Goal: Feedback & Contribution: Contribute content

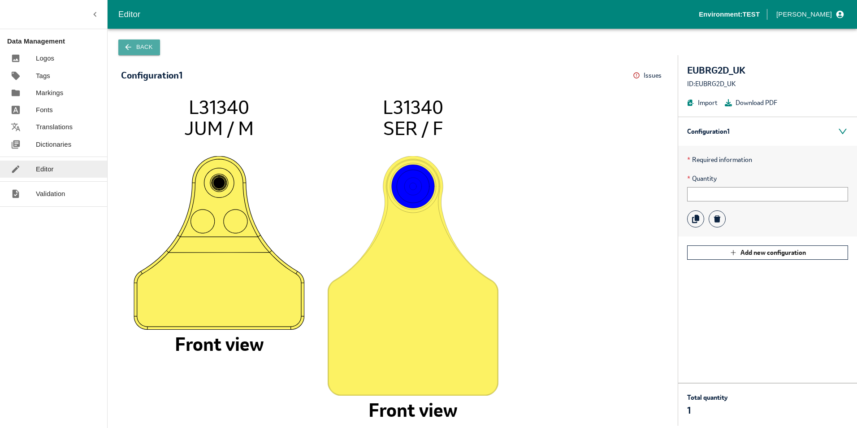
click at [136, 46] on button "Back" at bounding box center [139, 47] width 42 height 16
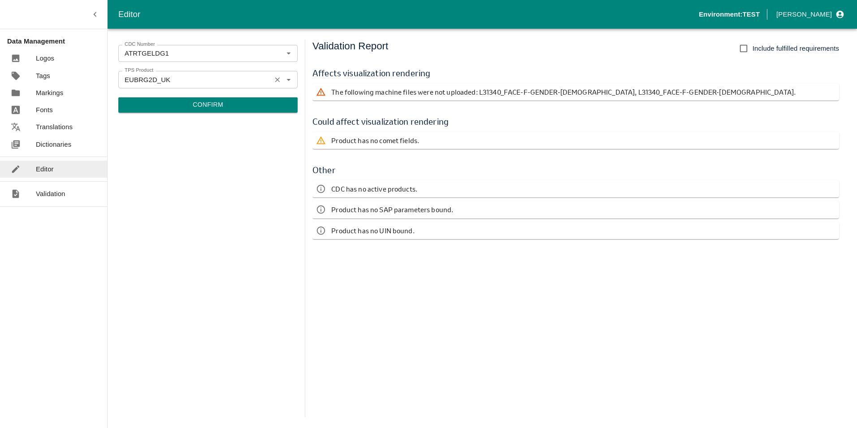
click at [288, 76] on icon "Open" at bounding box center [289, 79] width 10 height 10
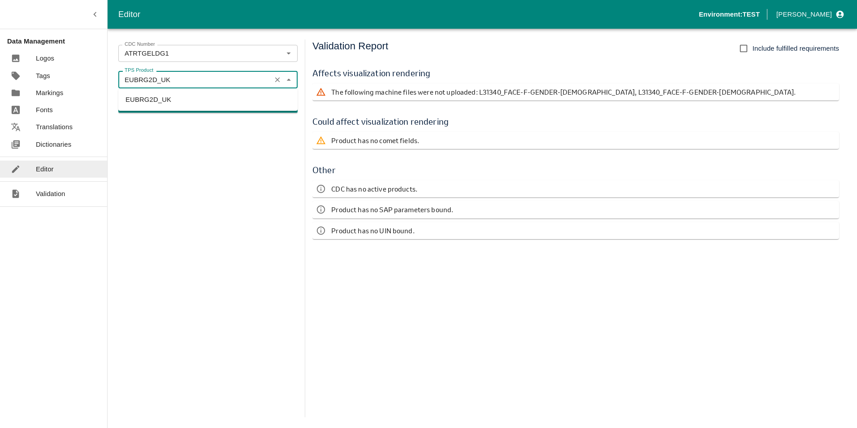
drag, startPoint x: 230, startPoint y: 155, endPoint x: 235, endPoint y: 143, distance: 13.3
click at [230, 153] on div "CDC Number ATRTGELDG1 CDC Number TPS Product EUBRG2D_UK TPS Product Confirm" at bounding box center [207, 228] width 179 height 378
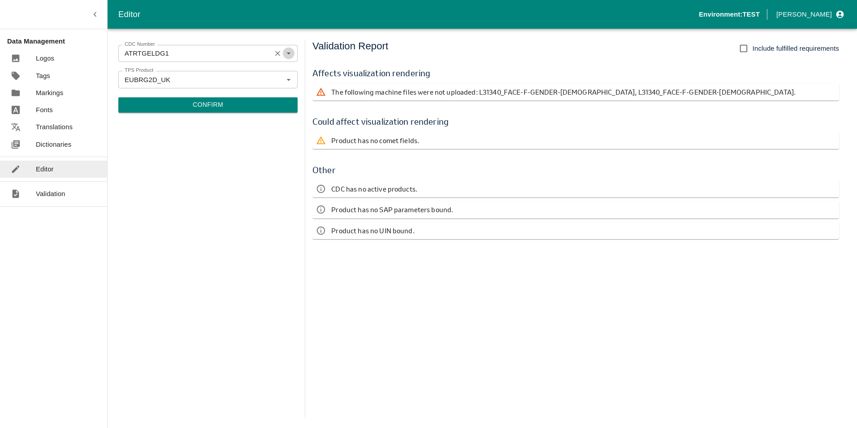
click at [290, 53] on icon "Open" at bounding box center [289, 53] width 10 height 10
click at [292, 79] on icon "Open" at bounding box center [289, 79] width 10 height 10
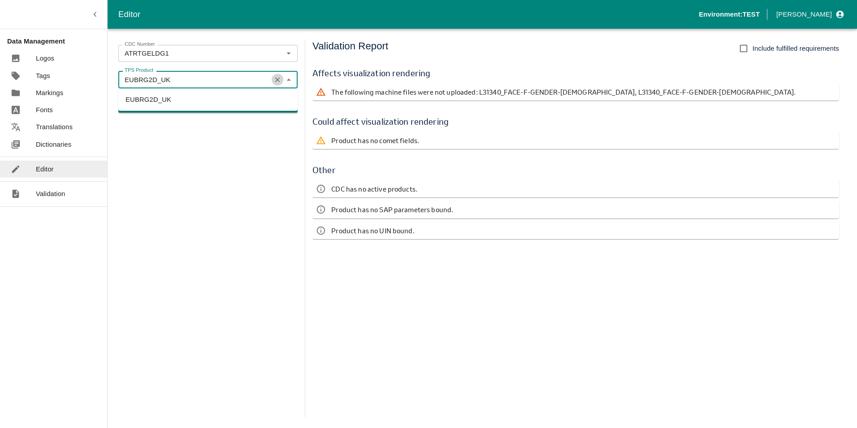
click at [278, 78] on icon "Clear" at bounding box center [278, 79] width 9 height 9
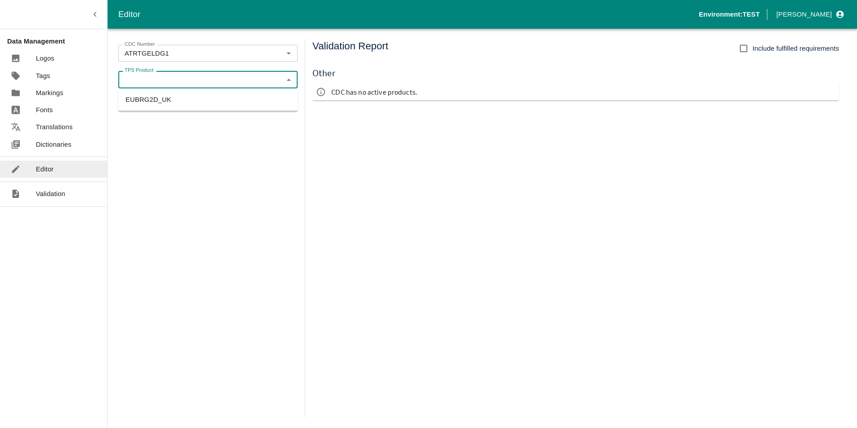
click at [289, 81] on icon "Close" at bounding box center [289, 79] width 10 height 10
click at [286, 81] on icon "Open" at bounding box center [289, 79] width 10 height 10
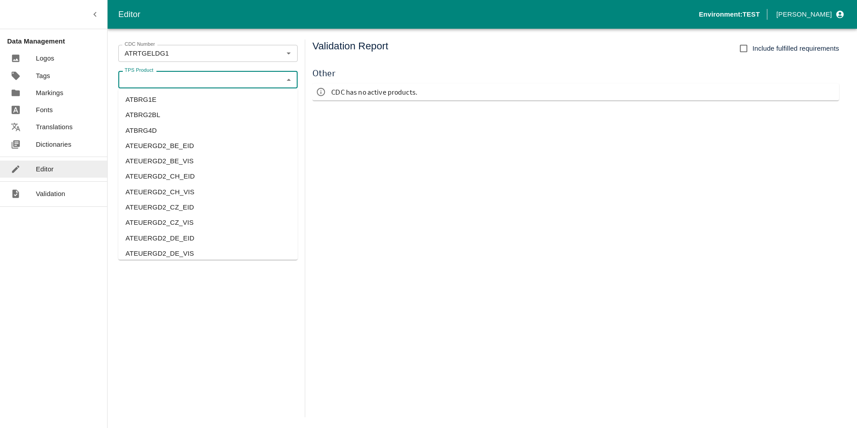
click at [136, 131] on li "ATBRG4D" at bounding box center [207, 130] width 179 height 15
type input "ATBRG4D"
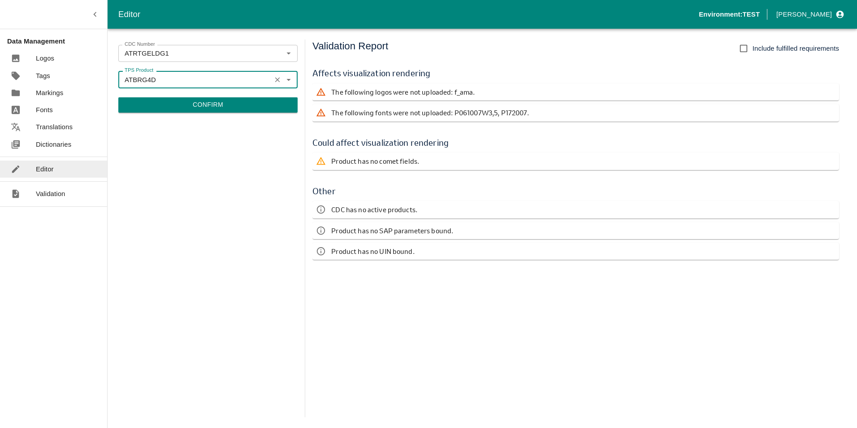
click at [277, 80] on icon "Clear" at bounding box center [278, 79] width 9 height 9
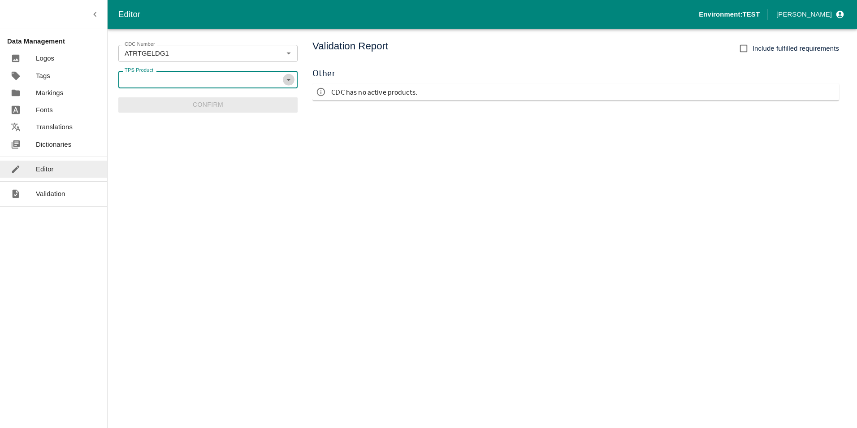
click at [289, 78] on icon "Open" at bounding box center [289, 79] width 10 height 10
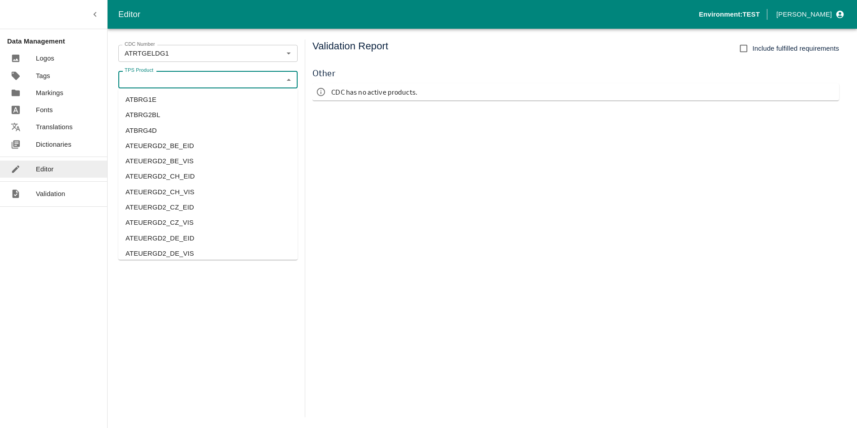
click at [167, 185] on ul "ATBRG1E ATBRG2BL ATBRG4D ATEUERGD2_BE_EID ATEUERGD2_BE_VIS ATEUERGD2_CH_EID ATE…" at bounding box center [207, 173] width 179 height 171
click at [165, 191] on li "ATEUERGD2_CH_VIS" at bounding box center [207, 191] width 179 height 15
type input "ATEUERGD2_CH_VIS"
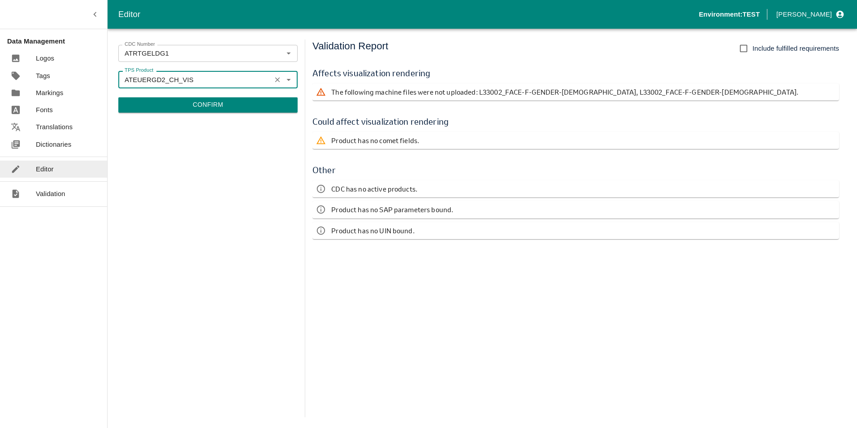
drag, startPoint x: 278, startPoint y: 79, endPoint x: 276, endPoint y: 58, distance: 20.8
click at [278, 78] on icon "Clear" at bounding box center [278, 79] width 9 height 9
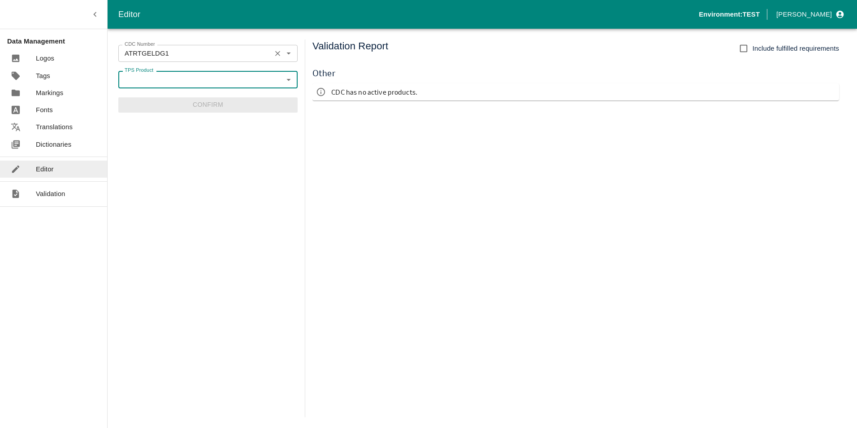
click at [276, 56] on icon "Clear" at bounding box center [278, 53] width 9 height 9
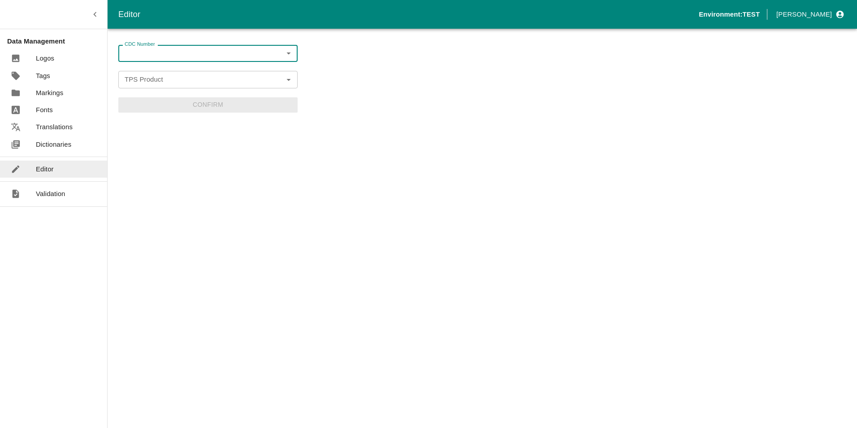
click at [289, 54] on icon "Open" at bounding box center [289, 53] width 4 height 2
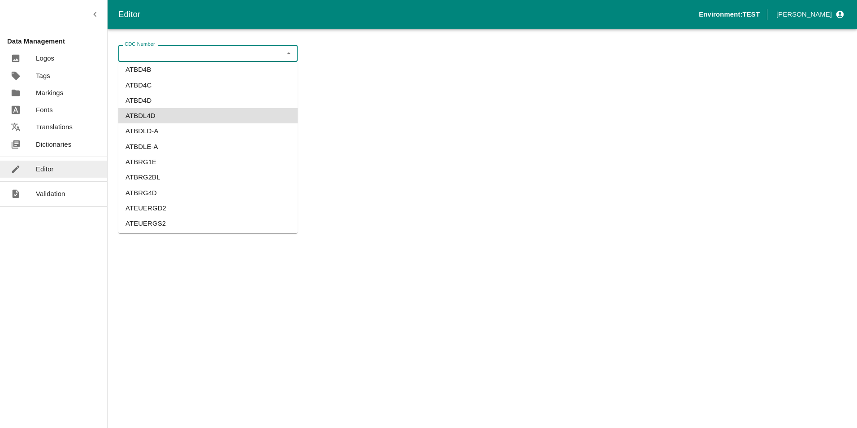
scroll to position [9243, 0]
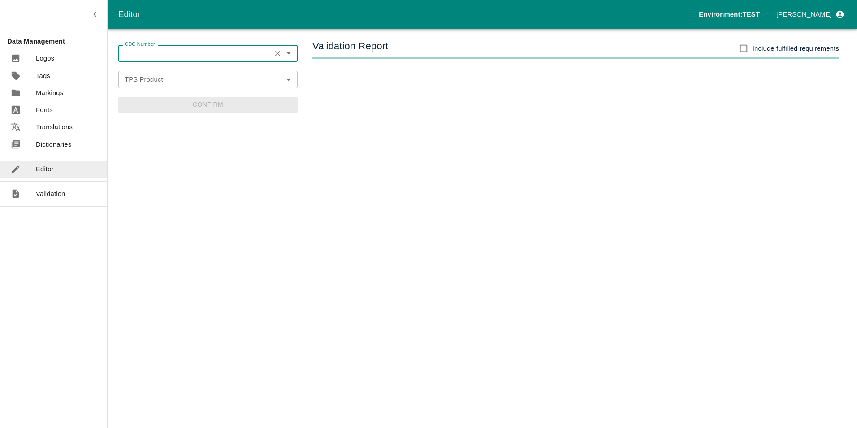
type input "ATBD4A"
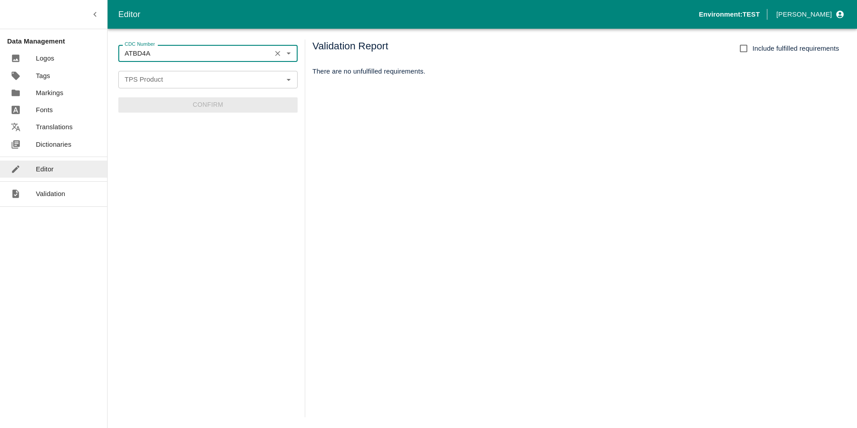
click at [290, 80] on icon "Open" at bounding box center [289, 80] width 4 height 2
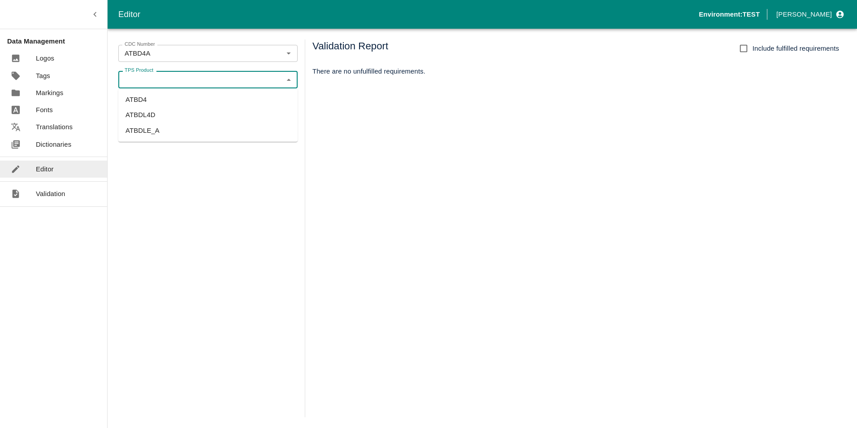
click at [174, 96] on li "ATBD4" at bounding box center [207, 99] width 179 height 15
type input "ATBD4"
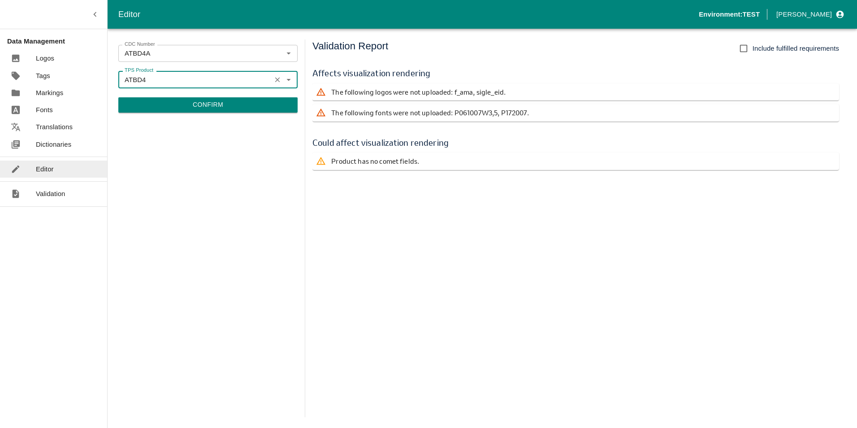
click at [288, 78] on icon "Open" at bounding box center [289, 79] width 10 height 10
drag, startPoint x: 288, startPoint y: 78, endPoint x: 267, endPoint y: 91, distance: 25.0
click at [288, 78] on icon "Close" at bounding box center [289, 79] width 10 height 10
click at [229, 105] on button "Confirm" at bounding box center [207, 104] width 179 height 15
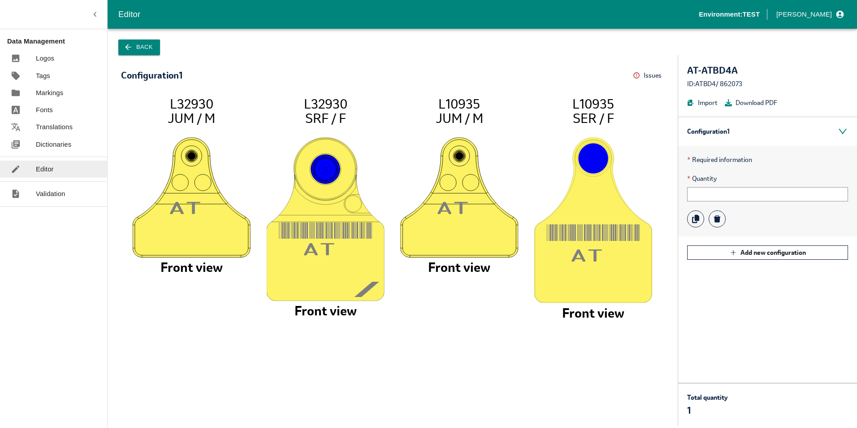
click at [148, 47] on button "Back" at bounding box center [139, 47] width 42 height 16
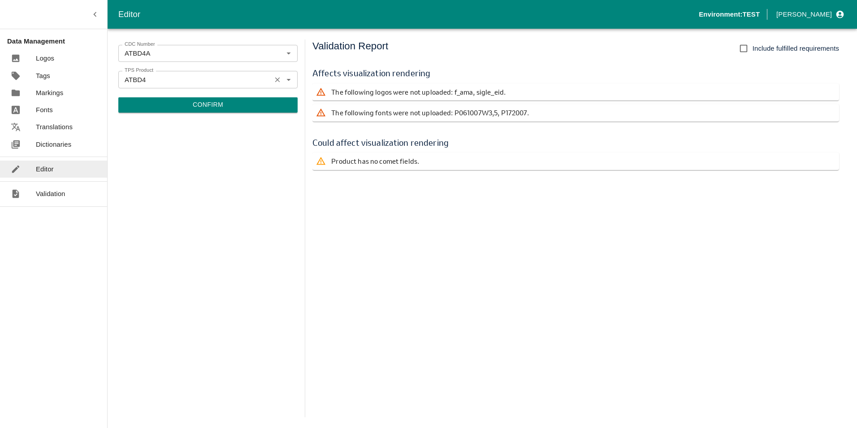
drag, startPoint x: 278, startPoint y: 80, endPoint x: 285, endPoint y: 79, distance: 6.3
click at [280, 80] on icon "Clear" at bounding box center [278, 79] width 9 height 9
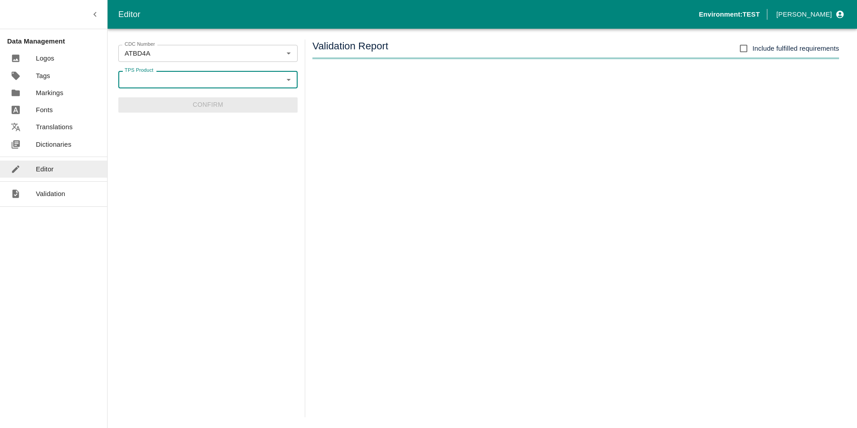
click at [288, 79] on icon "Open" at bounding box center [289, 80] width 4 height 2
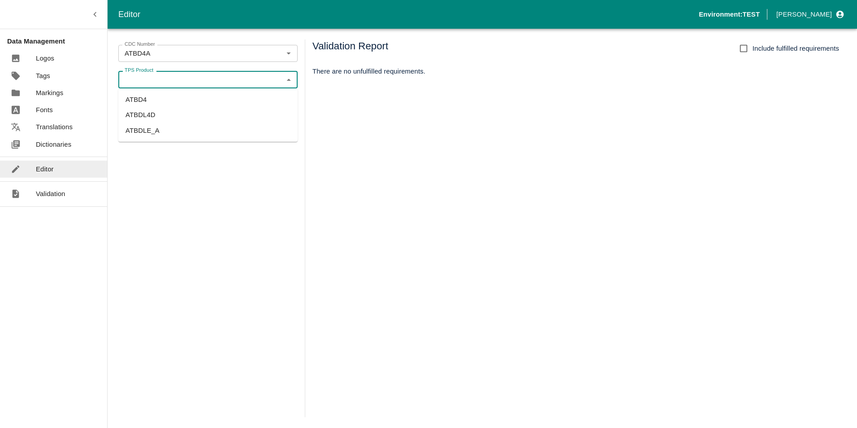
click at [140, 113] on li "ATBDL4D" at bounding box center [207, 114] width 179 height 15
type input "ATBDL4D"
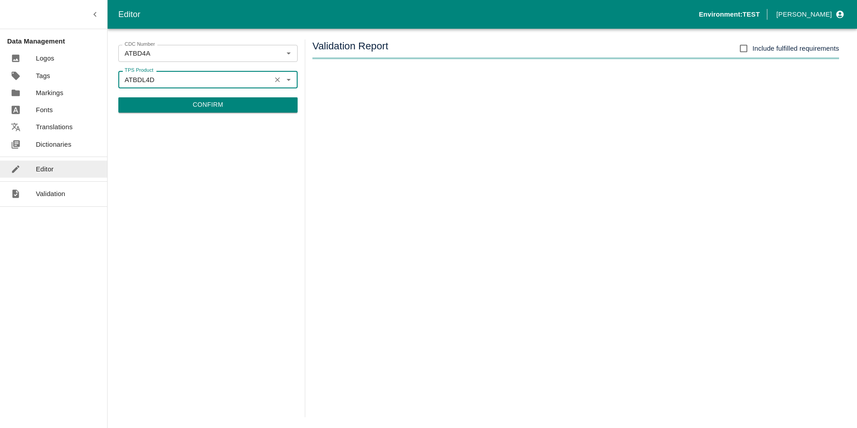
click at [252, 104] on button "Confirm" at bounding box center [207, 104] width 179 height 15
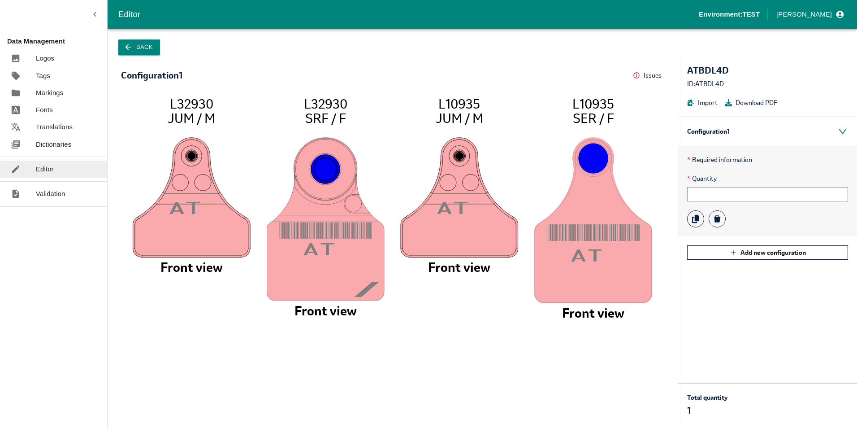
click at [139, 51] on button "Back" at bounding box center [139, 47] width 42 height 16
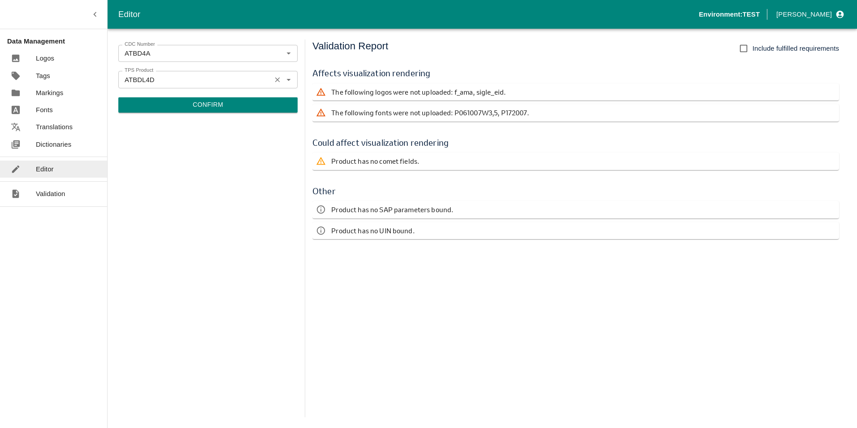
click at [275, 81] on icon "Clear" at bounding box center [278, 79] width 9 height 9
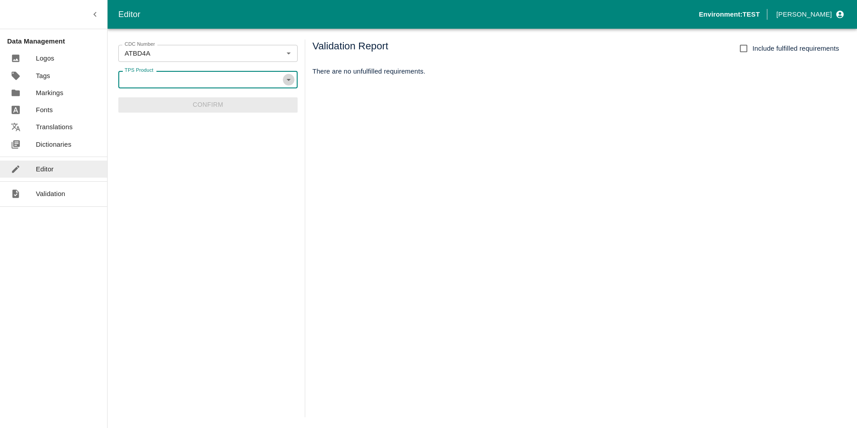
click at [288, 81] on icon "Open" at bounding box center [289, 79] width 10 height 10
click at [146, 129] on li "ATBDLE_A" at bounding box center [207, 130] width 179 height 15
type input "ATBDLE_A"
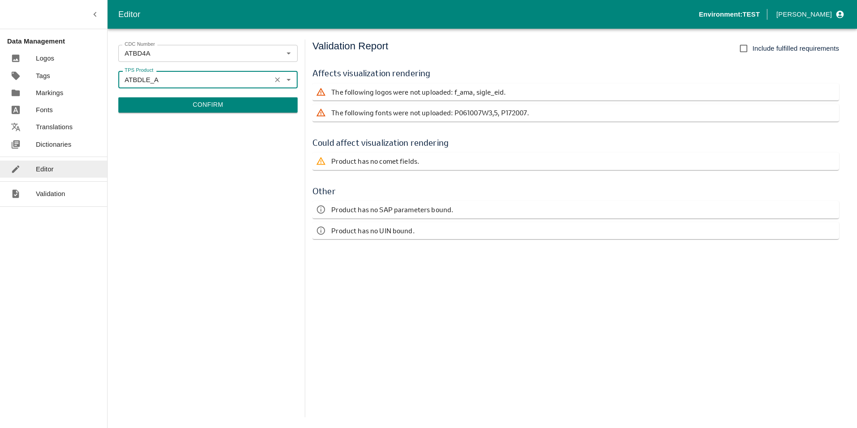
click at [218, 104] on button "Confirm" at bounding box center [207, 104] width 179 height 15
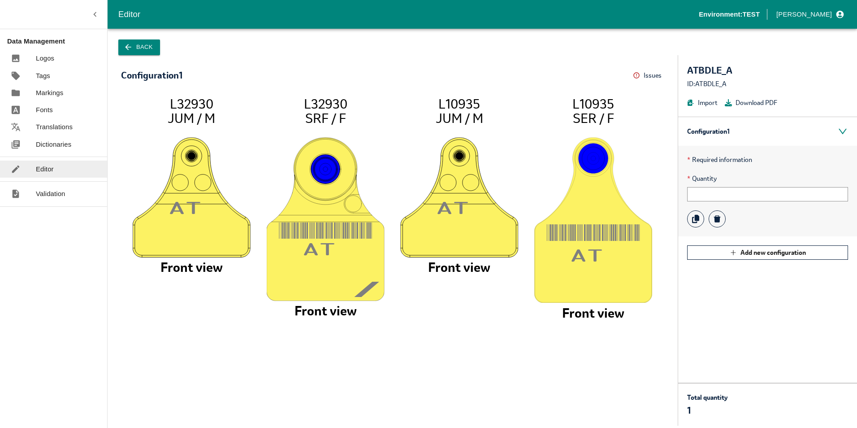
click at [713, 160] on p "* Required information" at bounding box center [767, 160] width 161 height 10
click at [362, 292] on tspan "/" at bounding box center [367, 290] width 25 height 21
click at [332, 249] on tspan "AT" at bounding box center [320, 249] width 35 height 13
drag, startPoint x: 123, startPoint y: 71, endPoint x: 185, endPoint y: 72, distance: 61.9
click at [185, 72] on div "Configuration 1 Issues Menu" at bounding box center [393, 76] width 544 height 14
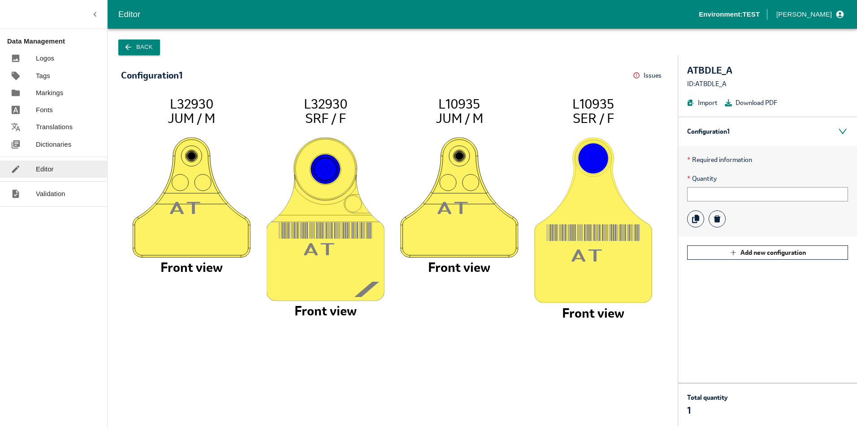
drag, startPoint x: 185, startPoint y: 72, endPoint x: 222, endPoint y: 120, distance: 60.4
click at [222, 120] on icon "AT L32930 JUM / M Front view AT / L32930 SRF / F Front view AT L10935 JUM / M F…" at bounding box center [393, 256] width 526 height 321
click at [221, 121] on icon "AT L32930 JUM / M Front view AT / L32930 SRF / F Front view AT L10935 JUM / M F…" at bounding box center [393, 256] width 526 height 321
click at [39, 100] on link "Markings" at bounding box center [53, 92] width 107 height 17
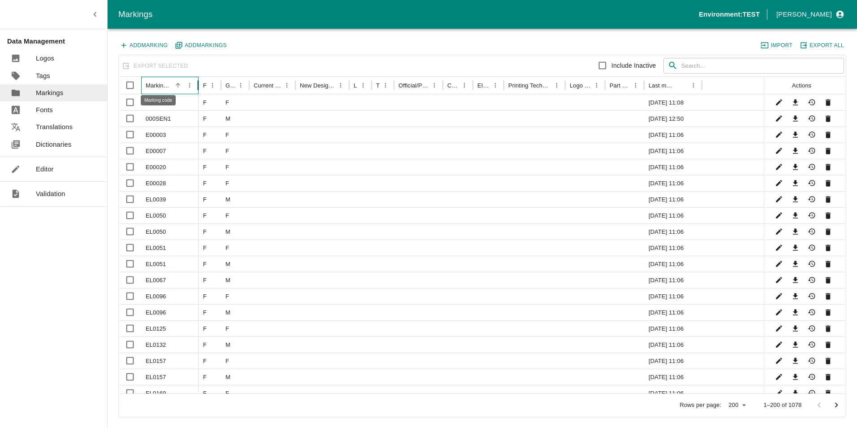
click at [161, 87] on div "Marking code" at bounding box center [159, 85] width 26 height 7
click at [828, 120] on icon "Delete" at bounding box center [828, 119] width 5 height 6
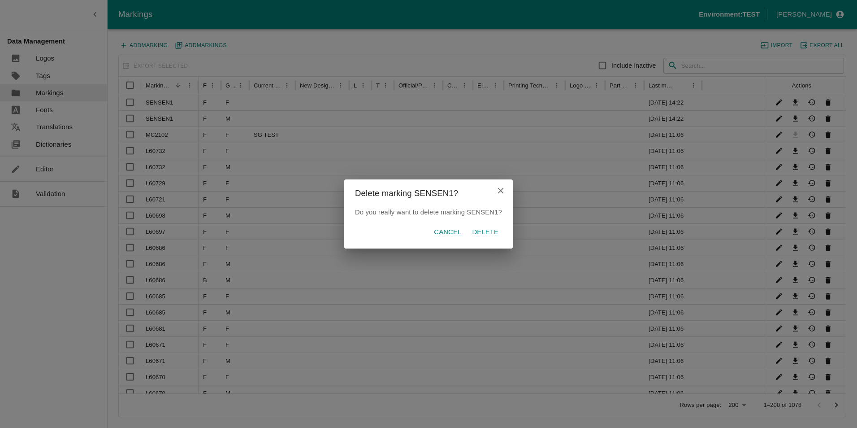
click at [482, 230] on p "Delete" at bounding box center [485, 232] width 26 height 10
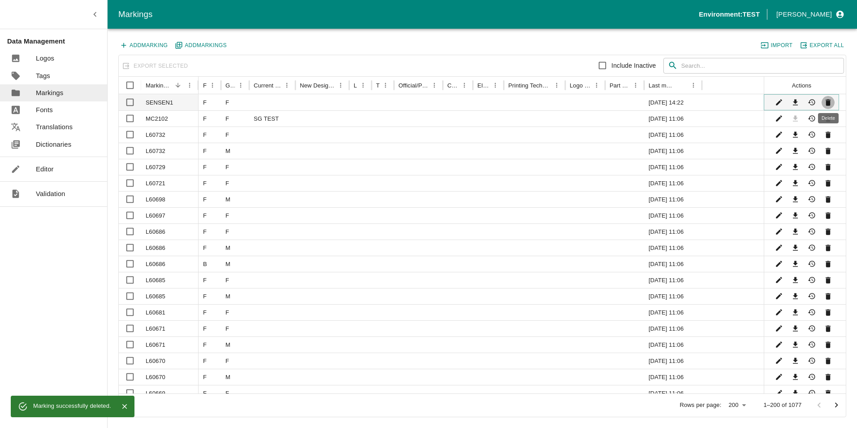
click at [827, 103] on icon "Delete" at bounding box center [828, 103] width 5 height 6
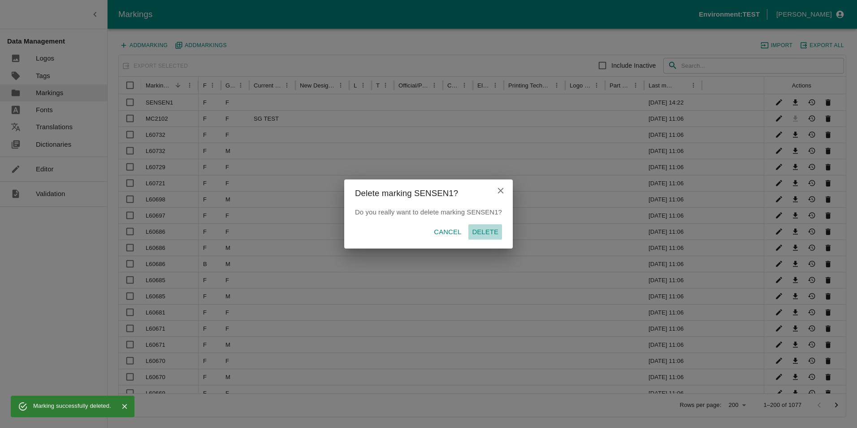
click at [493, 234] on p "Delete" at bounding box center [485, 232] width 26 height 10
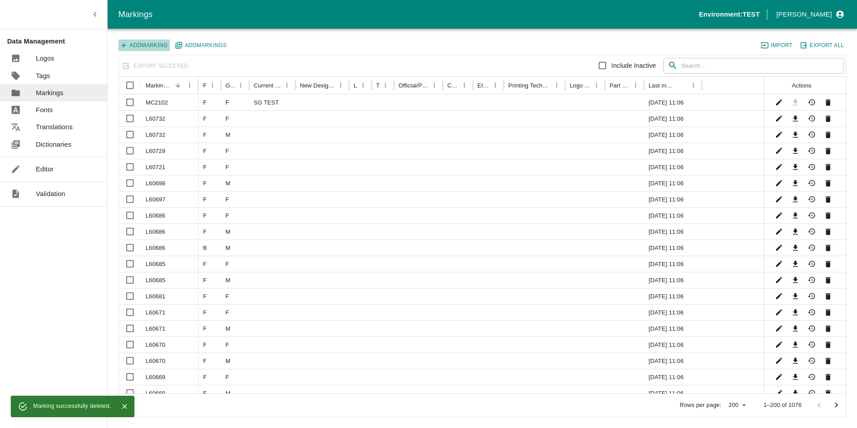
click at [143, 44] on button "Add Marking" at bounding box center [144, 45] width 52 height 12
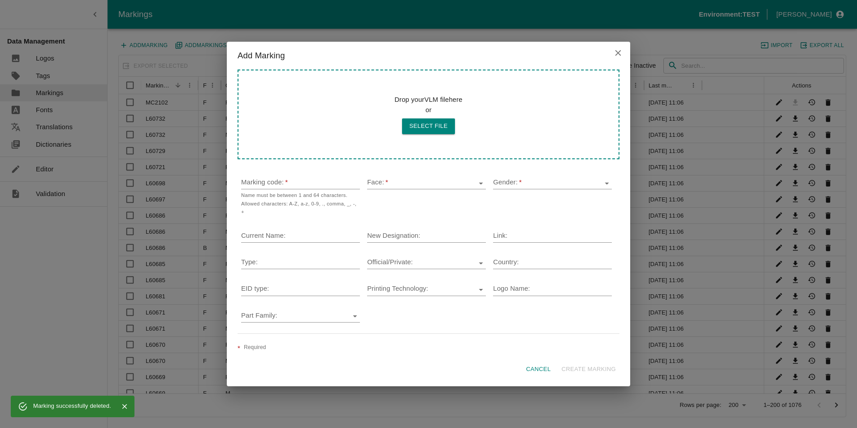
click at [426, 128] on button "Select file" at bounding box center [428, 126] width 53 height 16
type input "C:\fakepath\000JUN1-2r.VLM.XML"
type input "000JUN"
type input "F"
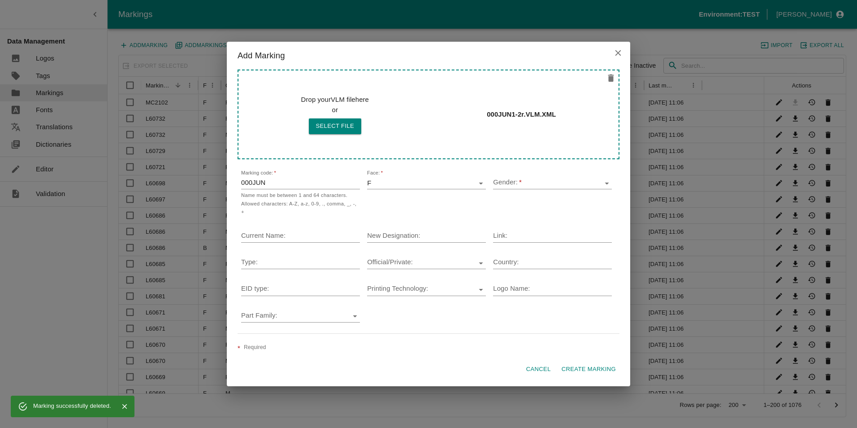
click at [279, 186] on input "000JUN" at bounding box center [300, 183] width 119 height 12
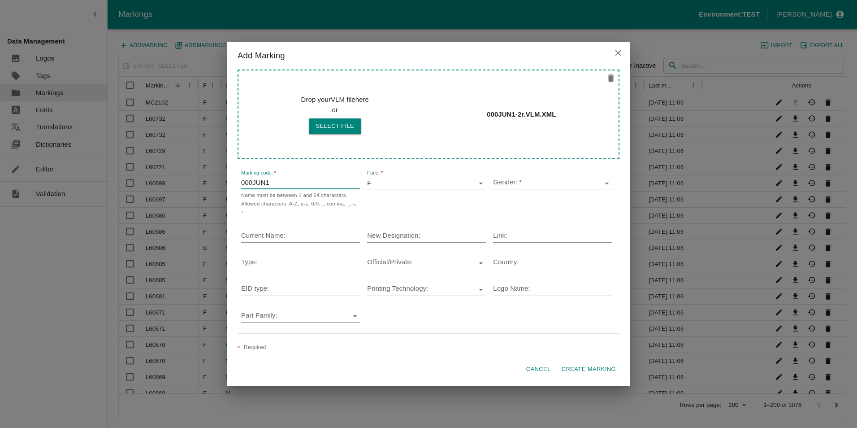
drag, startPoint x: 605, startPoint y: 186, endPoint x: 596, endPoint y: 187, distance: 9.5
click at [605, 186] on icon "Open" at bounding box center [607, 183] width 10 height 10
type input "000JUN1"
click at [510, 206] on li "F" at bounding box center [552, 204] width 119 height 15
type input "F"
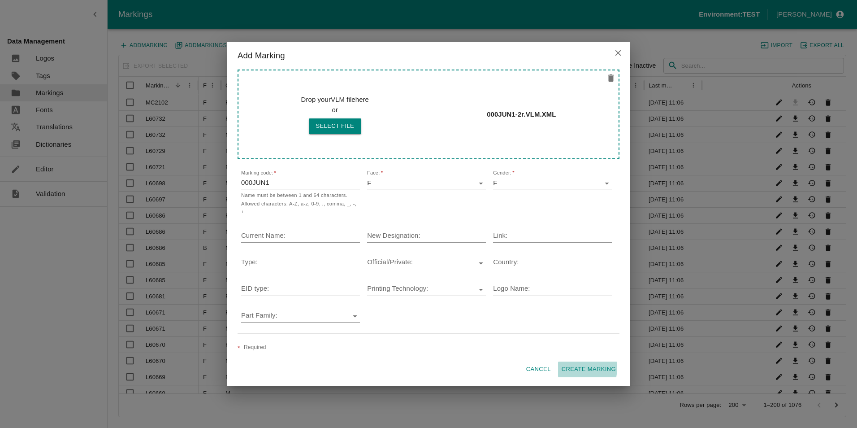
click at [579, 364] on button "Create Marking" at bounding box center [588, 369] width 61 height 16
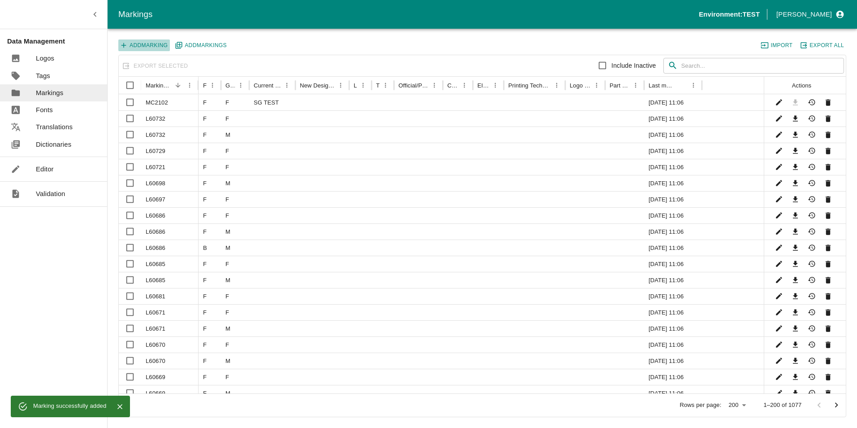
click at [149, 46] on button "Add Marking" at bounding box center [144, 45] width 52 height 12
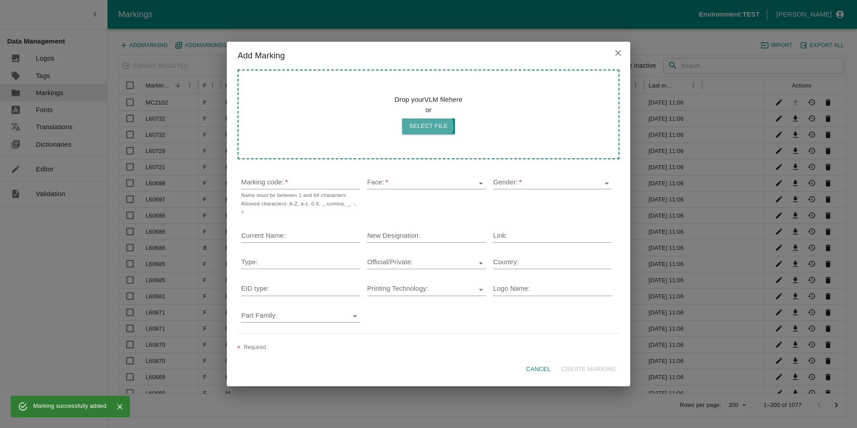
click at [427, 131] on button "Select file" at bounding box center [428, 126] width 53 height 16
type input "C:\fakepath\000JUN1-3r.VLM.XML"
type input "000JUN"
type input "F"
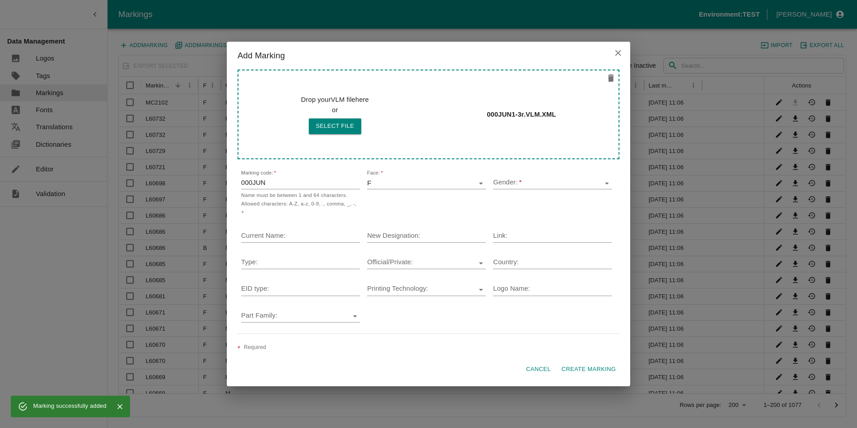
click at [290, 187] on input "000JUN" at bounding box center [300, 183] width 119 height 12
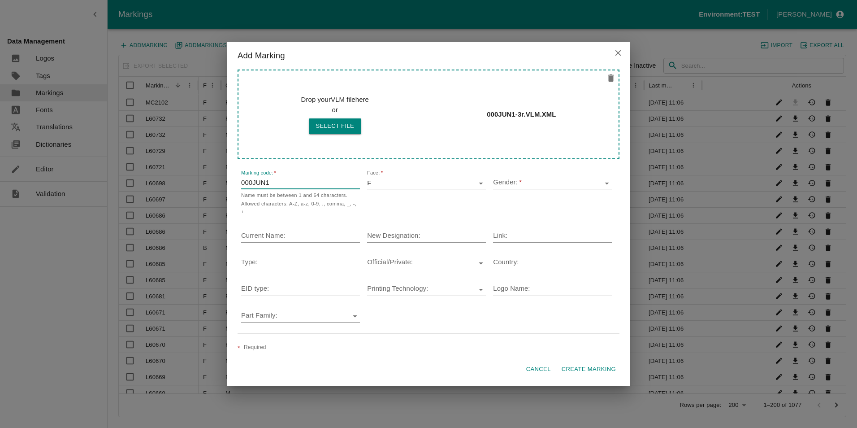
click at [601, 186] on div at bounding box center [552, 183] width 119 height 12
type input "000JUN1"
drag, startPoint x: 519, startPoint y: 218, endPoint x: 499, endPoint y: 201, distance: 26.2
click at [519, 218] on li "M" at bounding box center [552, 219] width 119 height 15
type input "M"
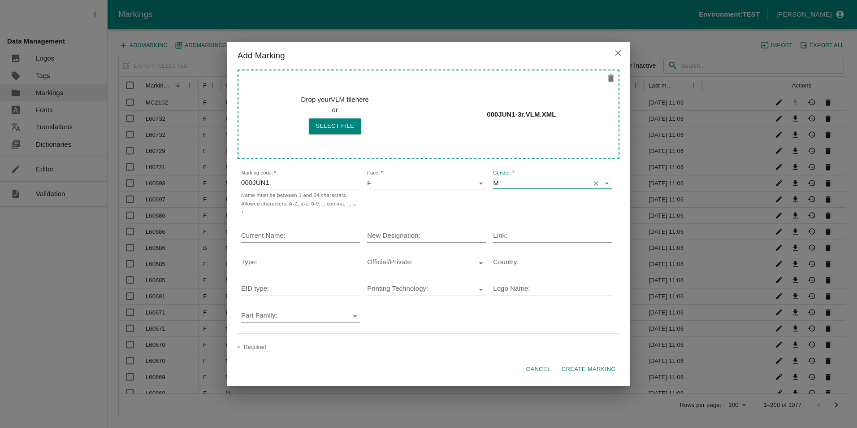
click at [592, 365] on button "Create Marking" at bounding box center [588, 369] width 61 height 16
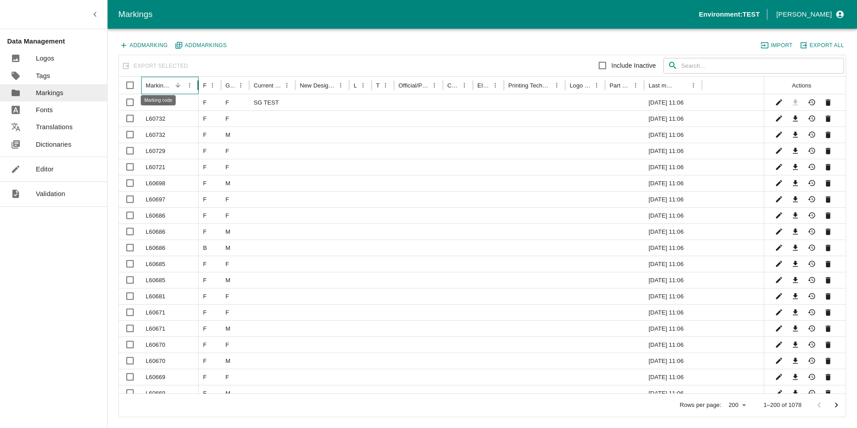
click at [161, 85] on div "Marking code" at bounding box center [159, 85] width 26 height 7
click at [178, 87] on icon "Sort" at bounding box center [178, 86] width 8 height 8
click at [147, 45] on button "Add Marking" at bounding box center [144, 45] width 52 height 12
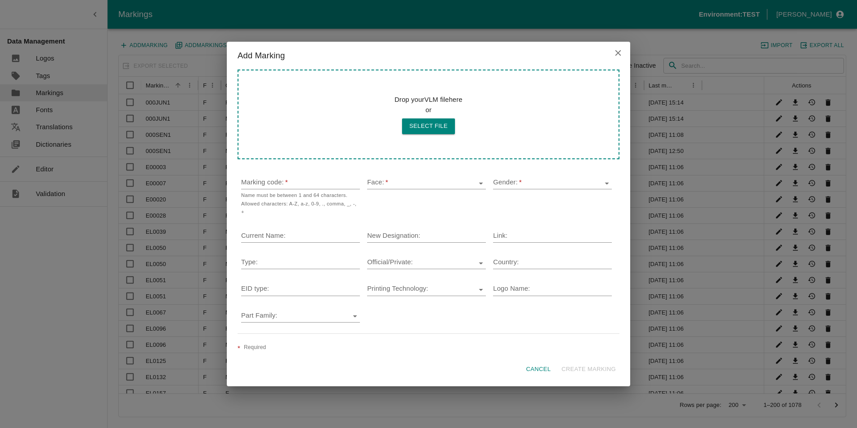
click at [417, 126] on button "Select file" at bounding box center [428, 126] width 53 height 16
type input "C:\fakepath\BTMXXX01-0r.VLM.XML"
type input "BTMXXX"
type input "F"
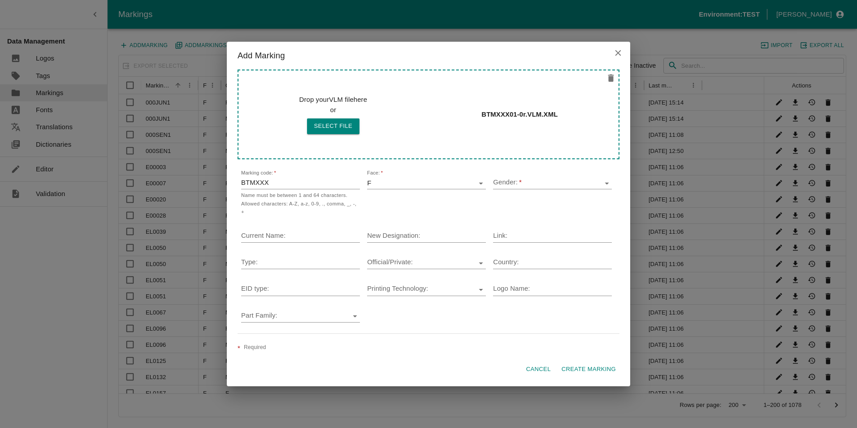
click at [297, 188] on input "BTMXXX" at bounding box center [300, 183] width 119 height 12
click at [268, 184] on input "BTMXXX1" at bounding box center [300, 183] width 119 height 12
click at [609, 187] on icon "Open" at bounding box center [607, 183] width 10 height 10
type input "BTMXXX01"
click at [507, 219] on li "M" at bounding box center [552, 219] width 119 height 15
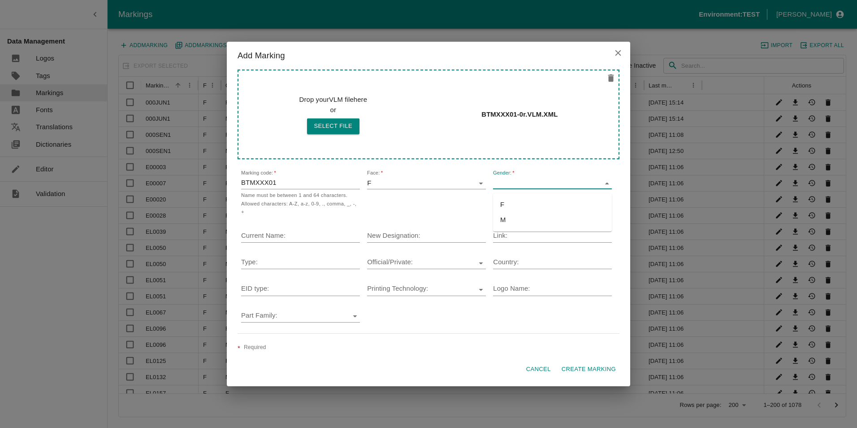
type input "M"
click at [586, 364] on button "Create Marking" at bounding box center [588, 369] width 61 height 16
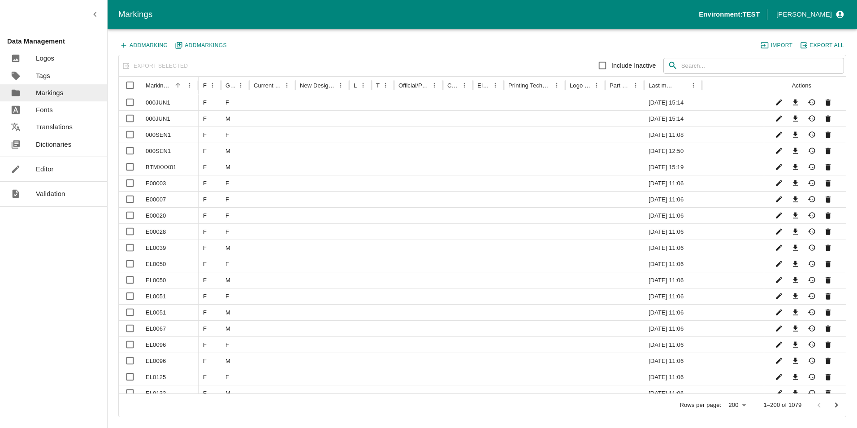
click at [144, 43] on button "Add Marking" at bounding box center [144, 45] width 52 height 12
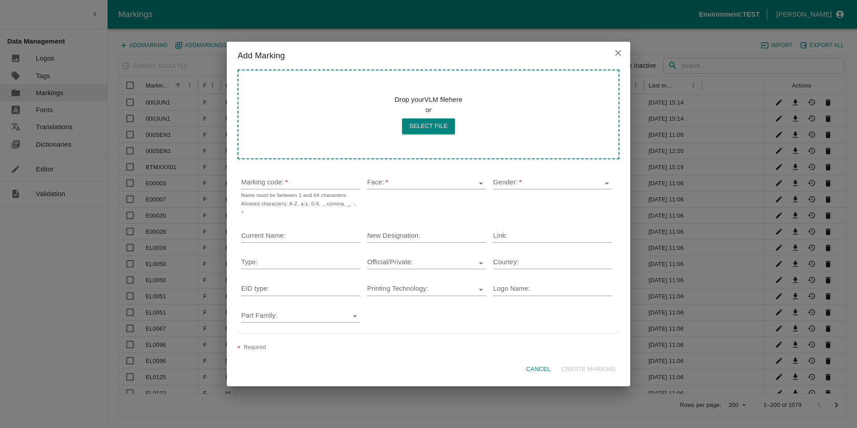
click at [424, 125] on button "Select file" at bounding box center [428, 126] width 53 height 16
type input "C:\fakepath\OVFXXX01-0r.VLM.XML"
type input "OVFXXX"
type input "F"
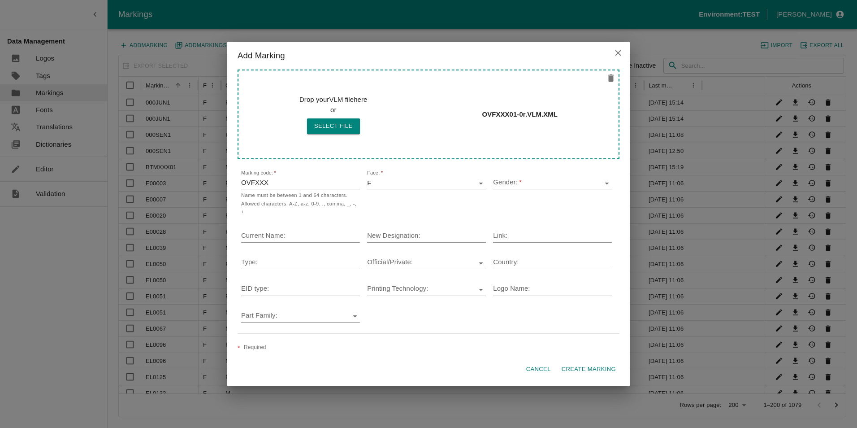
click at [276, 186] on input "OVFXXX" at bounding box center [300, 183] width 119 height 12
drag, startPoint x: 607, startPoint y: 185, endPoint x: 592, endPoint y: 185, distance: 14.8
click at [605, 185] on icon "Open" at bounding box center [607, 183] width 10 height 10
type input "OVFXXX01"
click at [504, 204] on li "F" at bounding box center [552, 204] width 119 height 15
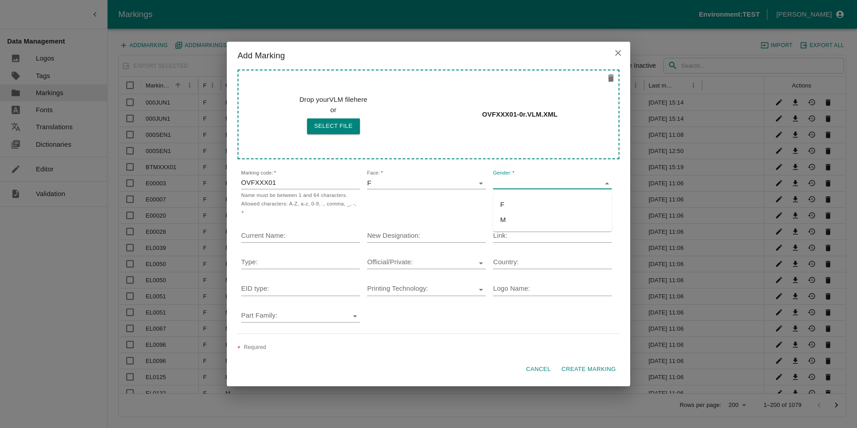
type input "F"
drag, startPoint x: 585, startPoint y: 362, endPoint x: 585, endPoint y: 355, distance: 7.2
click at [585, 362] on button "Create Marking" at bounding box center [588, 369] width 61 height 16
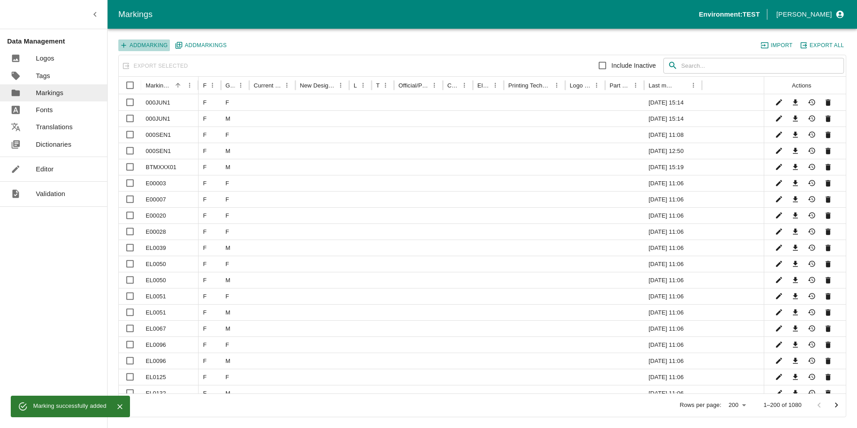
click at [152, 46] on button "Add Marking" at bounding box center [144, 45] width 52 height 12
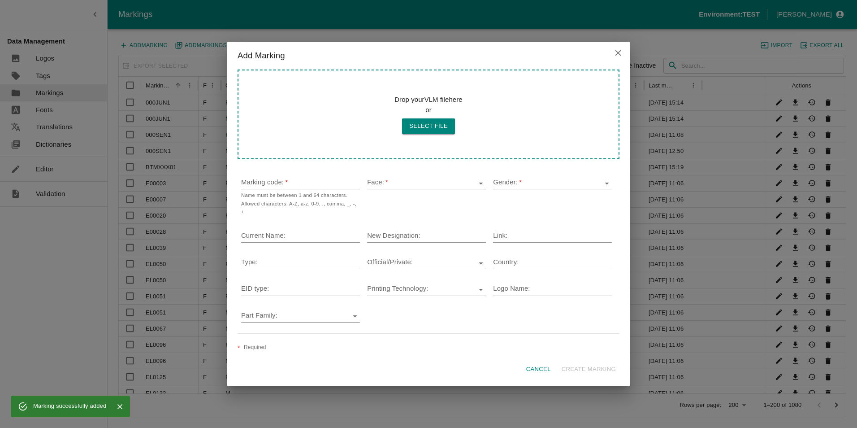
click at [428, 129] on button "Select file" at bounding box center [428, 126] width 53 height 16
type input "C:\fakepath\OVFXXX01-1r.VLM.XML"
type input "OVFXXX"
type input "F"
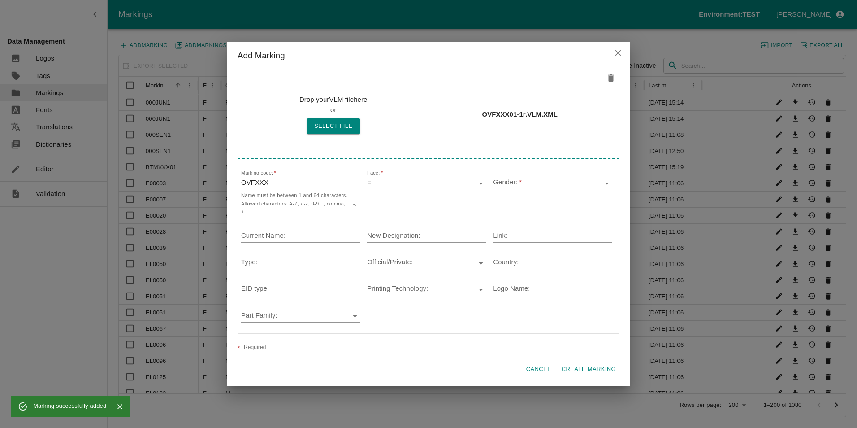
click at [276, 186] on input "OVFXXX" at bounding box center [300, 183] width 119 height 12
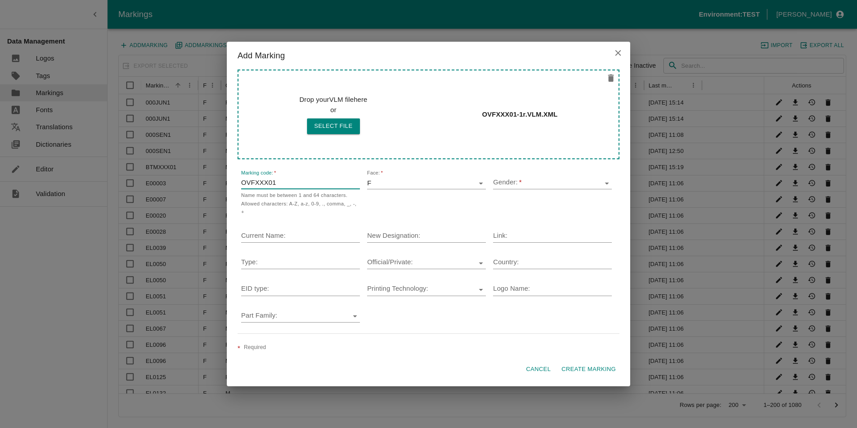
click at [604, 186] on icon "Open" at bounding box center [607, 183] width 10 height 10
type input "OVFXXX01"
click at [503, 220] on li "M" at bounding box center [552, 219] width 119 height 15
type input "M"
click at [589, 364] on button "Create Marking" at bounding box center [588, 369] width 61 height 16
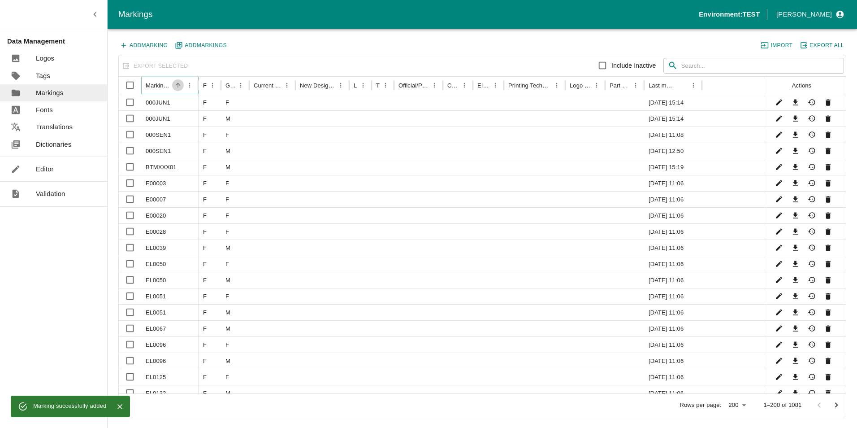
click at [179, 86] on icon "Sort" at bounding box center [178, 86] width 8 height 8
click at [179, 86] on icon "Sort" at bounding box center [177, 85] width 5 height 5
click at [179, 86] on icon "Sort" at bounding box center [178, 86] width 8 height 8
